Goal: Check status: Check status

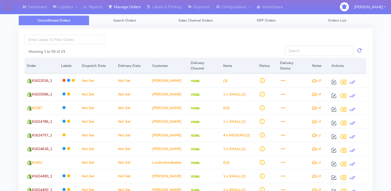
click at [124, 20] on span "Search Orders" at bounding box center [124, 20] width 23 height 5
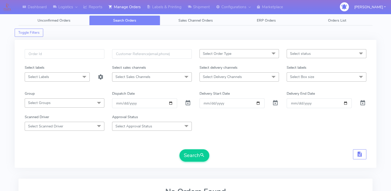
click at [65, 60] on div at bounding box center [64, 57] width 87 height 16
click at [58, 55] on input "text" at bounding box center [65, 54] width 80 height 10
paste input "1625104A"
type input "1625104"
click at [179, 149] on button "Search" at bounding box center [194, 155] width 30 height 12
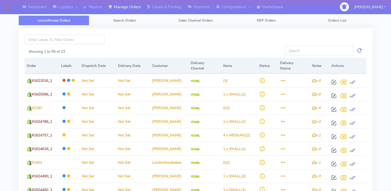
click at [116, 18] on span "Search Orders" at bounding box center [124, 20] width 23 height 5
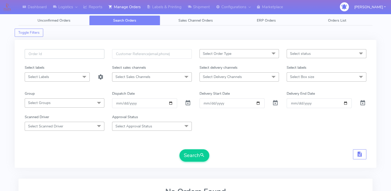
click at [52, 54] on input "text" at bounding box center [65, 54] width 80 height 10
paste input "1625104A"
type input "1625104A"
click at [188, 104] on span at bounding box center [188, 103] width 6 height 5
click at [189, 153] on button "Search" at bounding box center [194, 155] width 30 height 12
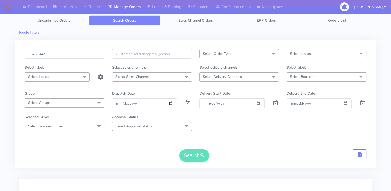
click at [135, 147] on form "1625104A Select Order Type Select All MEALS ATAVI One Off Pasta Club Gift Kit E…" at bounding box center [195, 105] width 341 height 112
click at [77, 54] on input "1625104A" at bounding box center [65, 54] width 80 height 10
click at [179, 149] on button "Search" at bounding box center [194, 155] width 30 height 12
click at [76, 150] on div "Search" at bounding box center [195, 155] width 341 height 12
click at [54, 53] on input "1625104" at bounding box center [65, 54] width 80 height 10
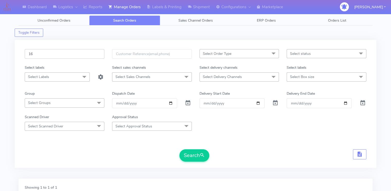
type input "1"
paste input "1625104A"
type input "1625104A"
click at [179, 149] on button "Search" at bounding box center [194, 155] width 30 height 12
click at [62, 144] on form "1625104A Select Order Type Select All MEALS ATAVI One Off Pasta Club Gift Kit E…" at bounding box center [195, 105] width 341 height 112
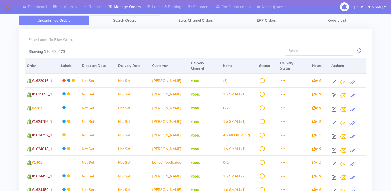
click at [116, 24] on link "Search Orders" at bounding box center [124, 20] width 71 height 10
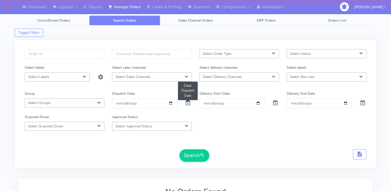
click at [187, 102] on span at bounding box center [188, 103] width 6 height 5
click at [89, 57] on input "text" at bounding box center [65, 54] width 80 height 10
paste input "1625104A"
type input "1625104A"
click at [179, 149] on button "Search" at bounding box center [194, 155] width 30 height 12
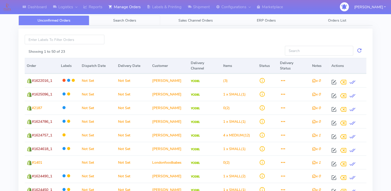
click at [116, 23] on link "Search Orders" at bounding box center [124, 20] width 71 height 10
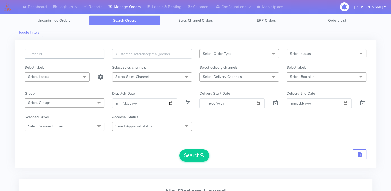
click at [77, 52] on input "text" at bounding box center [65, 54] width 80 height 10
paste input "1625104A"
type input "1625104A"
click at [188, 103] on span at bounding box center [188, 103] width 6 height 5
click at [190, 152] on button "Search" at bounding box center [194, 155] width 30 height 12
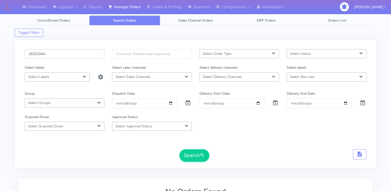
click at [71, 54] on input "1625104A" at bounding box center [65, 54] width 80 height 10
click at [179, 149] on button "Search" at bounding box center [194, 155] width 30 height 12
click at [60, 36] on div "Toggle Filters" at bounding box center [195, 30] width 361 height 11
click at [54, 52] on input "1625104" at bounding box center [65, 54] width 80 height 10
type input "1625104A"
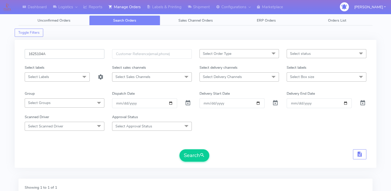
click at [179, 149] on button "Search" at bounding box center [194, 155] width 30 height 12
click at [86, 37] on div "1625104A Select Order Type Select All MEALS ATAVI One Off Pasta Club Gift Kit E…" at bounding box center [195, 106] width 361 height 138
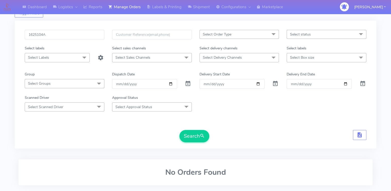
scroll to position [21, 0]
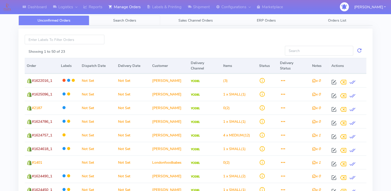
click at [124, 17] on link "Search Orders" at bounding box center [124, 20] width 71 height 10
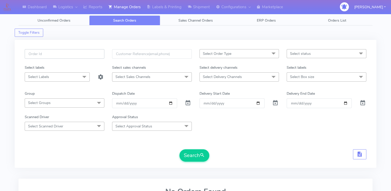
click at [57, 53] on input "text" at bounding box center [65, 54] width 80 height 10
paste input "1625104A"
type input "1625104A"
click at [187, 103] on span at bounding box center [188, 103] width 6 height 5
click at [191, 153] on button "Search" at bounding box center [194, 155] width 30 height 12
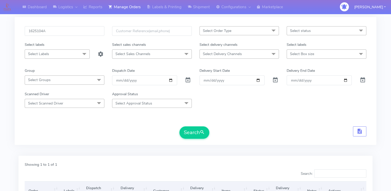
scroll to position [2, 0]
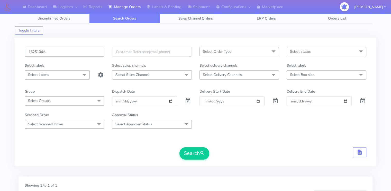
click at [62, 49] on input "1625104A" at bounding box center [65, 52] width 80 height 10
paste input "1697"
type input "1621697"
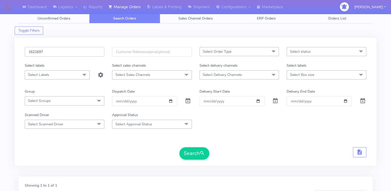
click at [179, 147] on button "Search" at bounding box center [194, 153] width 30 height 12
click at [66, 141] on form "1621697 Select Order Type Select All MEALS ATAVI One Off Pasta Club Gift Kit Ev…" at bounding box center [195, 103] width 341 height 112
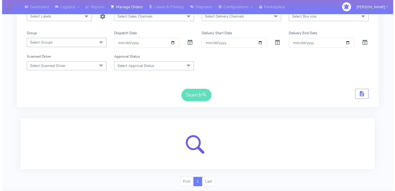
scroll to position [74, 0]
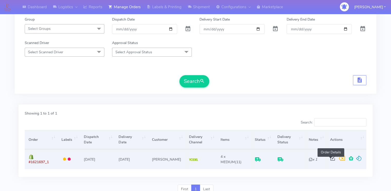
click at [331, 158] on span at bounding box center [332, 159] width 9 height 5
select select "5"
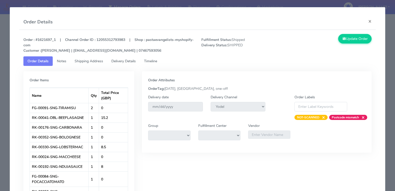
click at [100, 61] on span "Shipping Address" at bounding box center [88, 61] width 29 height 5
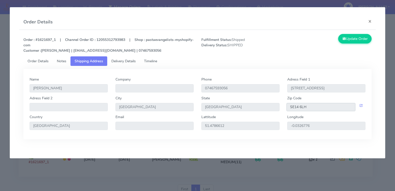
click at [324, 105] on input "SE14 6LH" at bounding box center [320, 107] width 69 height 8
click at [135, 60] on span "Delivery Details" at bounding box center [123, 61] width 24 height 5
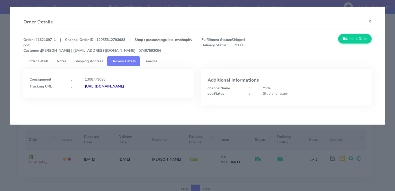
click at [124, 87] on strong "https://www.yodel.co.uk/tracking/JJD0002249960899537" at bounding box center [104, 86] width 39 height 5
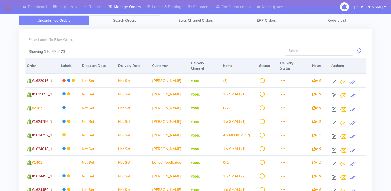
click at [133, 20] on span "Search Orders" at bounding box center [124, 20] width 23 height 5
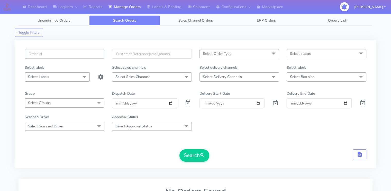
click at [77, 54] on input "text" at bounding box center [65, 54] width 80 height 10
paste input "1619758"
type input "1619758"
click at [187, 103] on span at bounding box center [188, 103] width 6 height 5
click at [188, 152] on button "Search" at bounding box center [194, 155] width 30 height 12
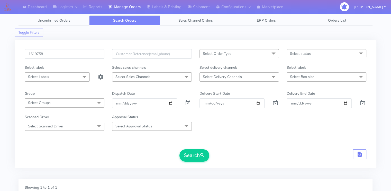
click at [261, 131] on form "1619758 Select Order Type Select All MEALS ATAVI One Off Pasta Club Gift Kit Ev…" at bounding box center [195, 105] width 341 height 112
click at [55, 58] on input "1619758" at bounding box center [65, 54] width 80 height 10
paste input "20833"
click at [179, 149] on button "Search" at bounding box center [194, 155] width 30 height 12
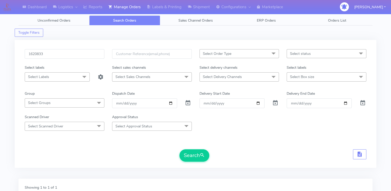
click at [281, 31] on div "Toggle Filters" at bounding box center [195, 30] width 361 height 11
click at [74, 54] on input "1620833" at bounding box center [65, 54] width 80 height 10
paste input "18779A"
type input "1618779A"
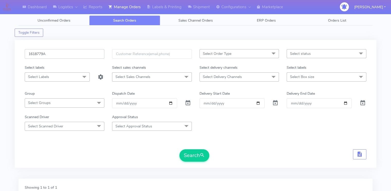
click at [179, 149] on button "Search" at bounding box center [194, 155] width 30 height 12
click at [95, 145] on form "1618779A Select Order Type Select All MEALS ATAVI One Off Pasta Club Gift Kit E…" at bounding box center [195, 105] width 341 height 112
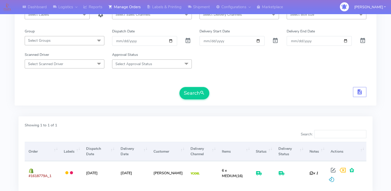
scroll to position [62, 0]
